Goal: Task Accomplishment & Management: Complete application form

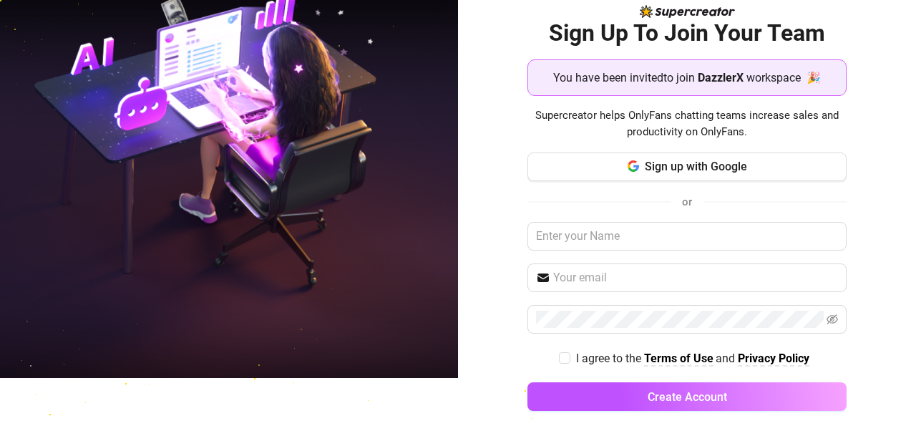
scroll to position [63, 0]
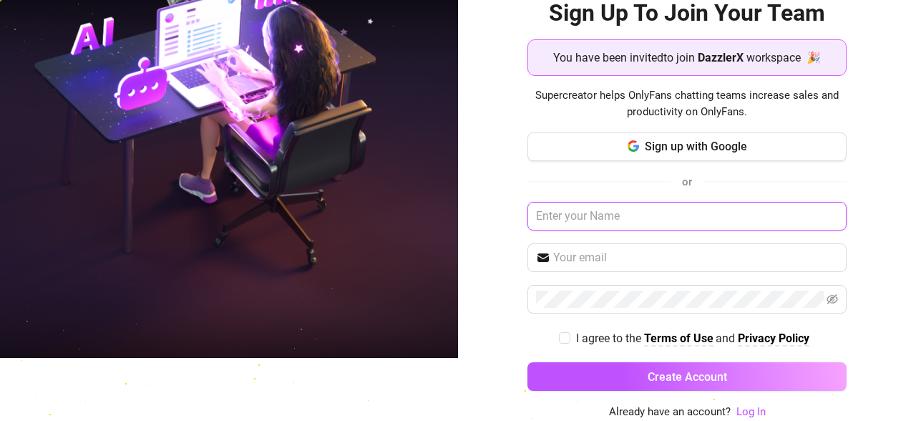
click at [321, 210] on input "text" at bounding box center [686, 216] width 319 height 29
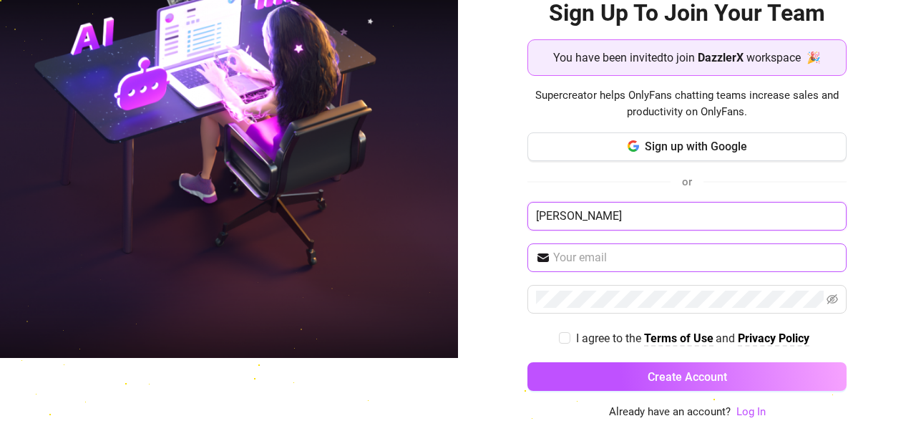
type input "[PERSON_NAME]"
click at [321, 267] on span at bounding box center [686, 257] width 319 height 29
click at [321, 260] on input "text" at bounding box center [695, 257] width 285 height 17
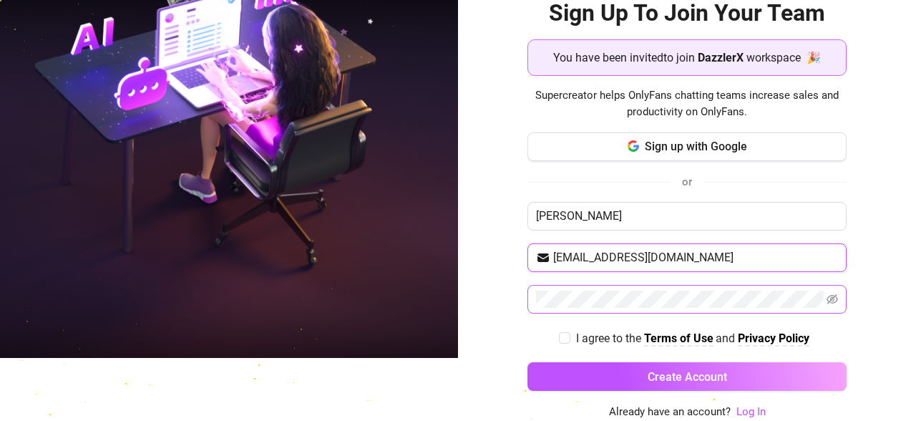
type input "roodyerasmus@gmail.com"
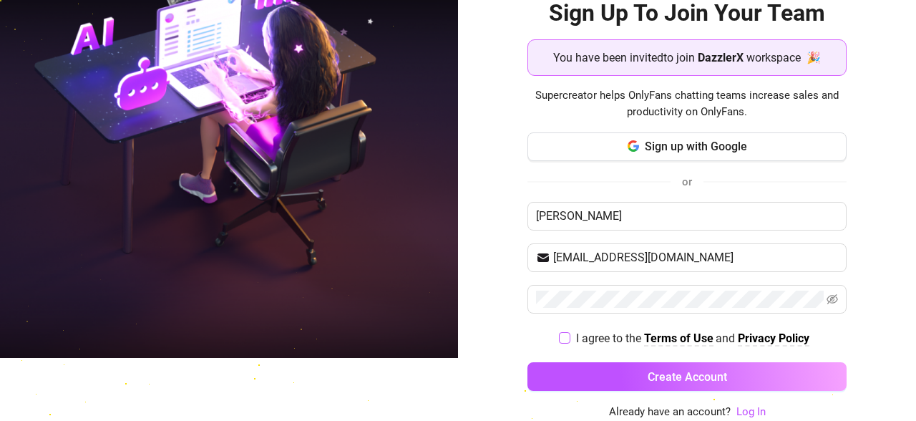
click at [321, 340] on input "I agree to the Terms of Use and Privacy Policy" at bounding box center [564, 337] width 10 height 10
checkbox input "true"
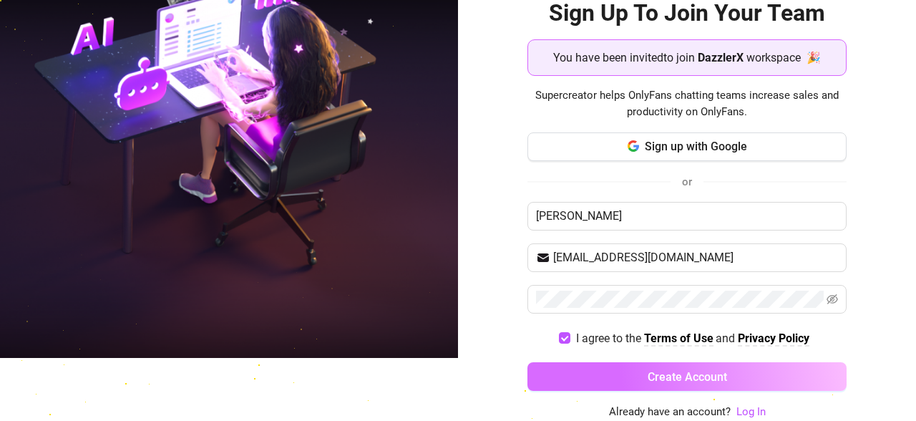
click at [321, 378] on button "Create Account" at bounding box center [686, 376] width 319 height 29
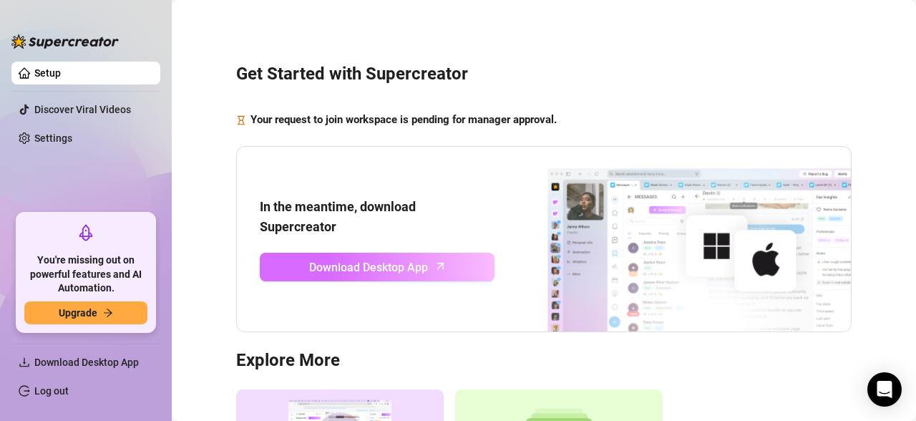
click at [321, 265] on span "Download Desktop App" at bounding box center [368, 267] width 119 height 18
